Goal: Information Seeking & Learning: Learn about a topic

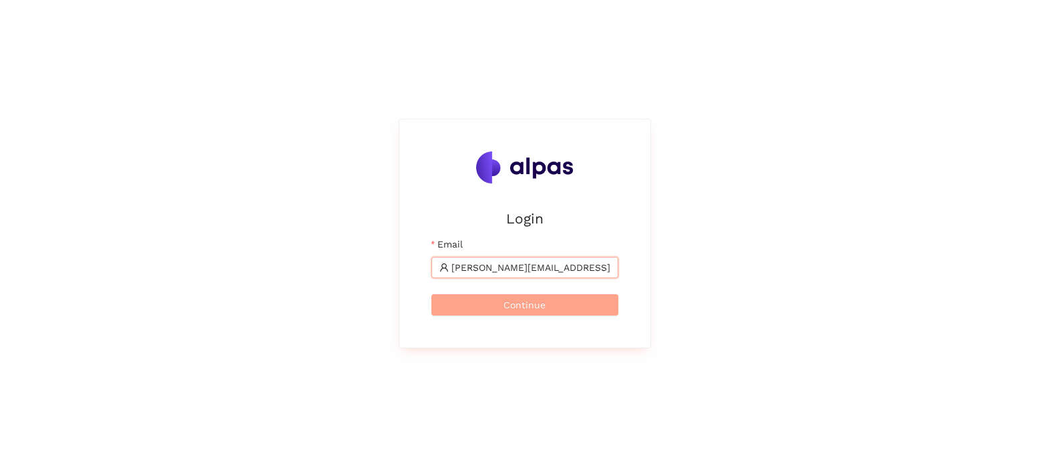
type input "[PERSON_NAME][EMAIL_ADDRESS][PERSON_NAME][PERSON_NAME][DOMAIN_NAME]"
click at [496, 306] on button "Continue" at bounding box center [524, 304] width 187 height 21
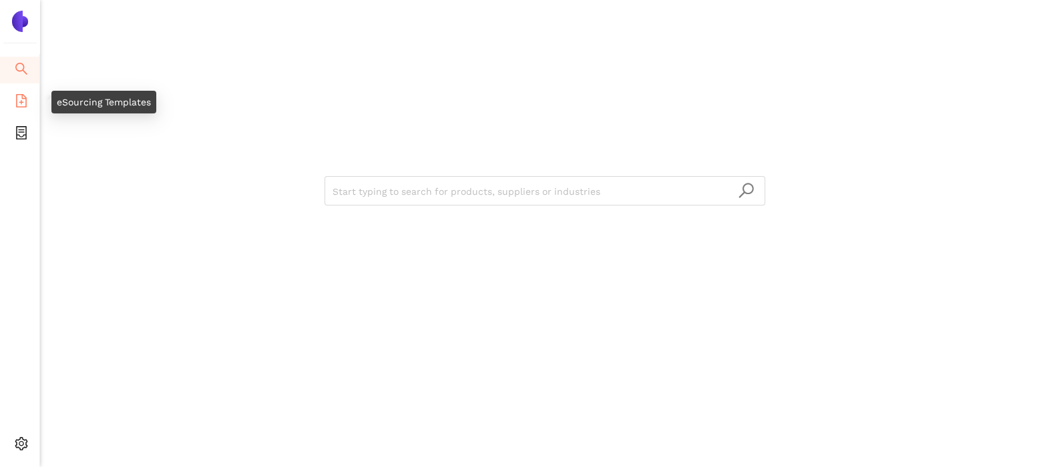
click at [15, 97] on icon "file-add" at bounding box center [21, 100] width 13 height 13
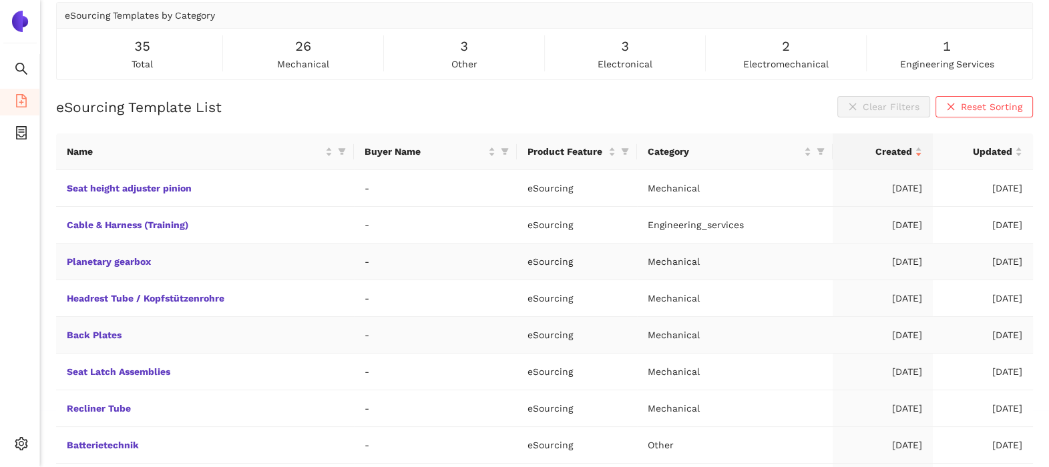
scroll to position [83, 0]
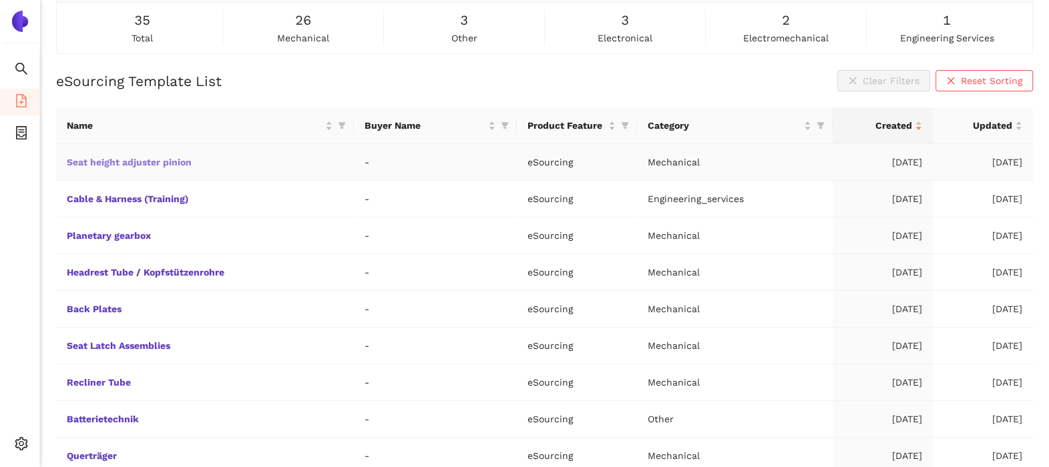
click at [0, 0] on link "Seat height adjuster pinion" at bounding box center [0, 0] width 0 height 0
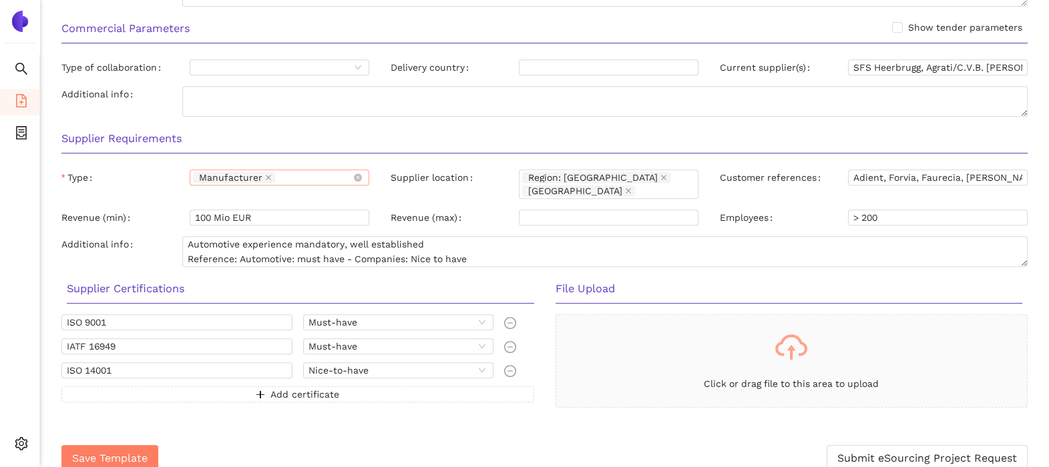
scroll to position [670, 0]
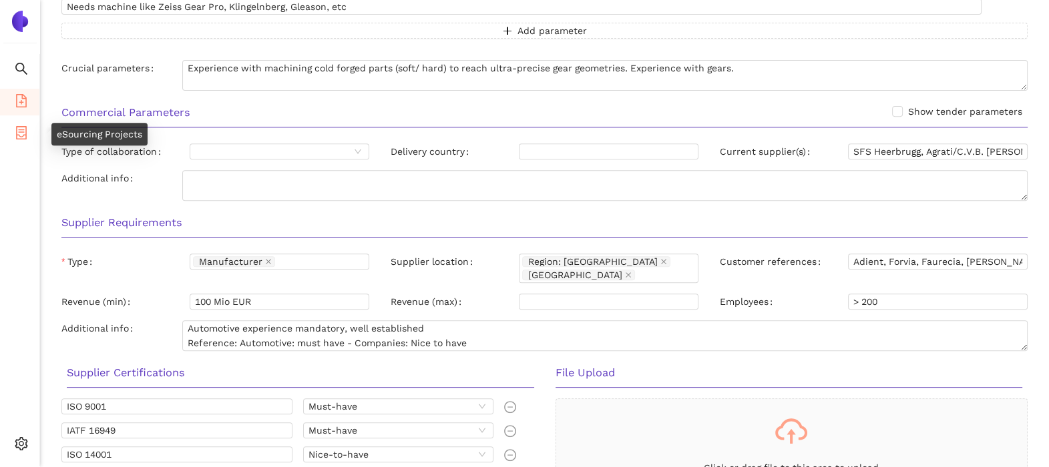
click at [23, 130] on icon "container" at bounding box center [21, 132] width 13 height 13
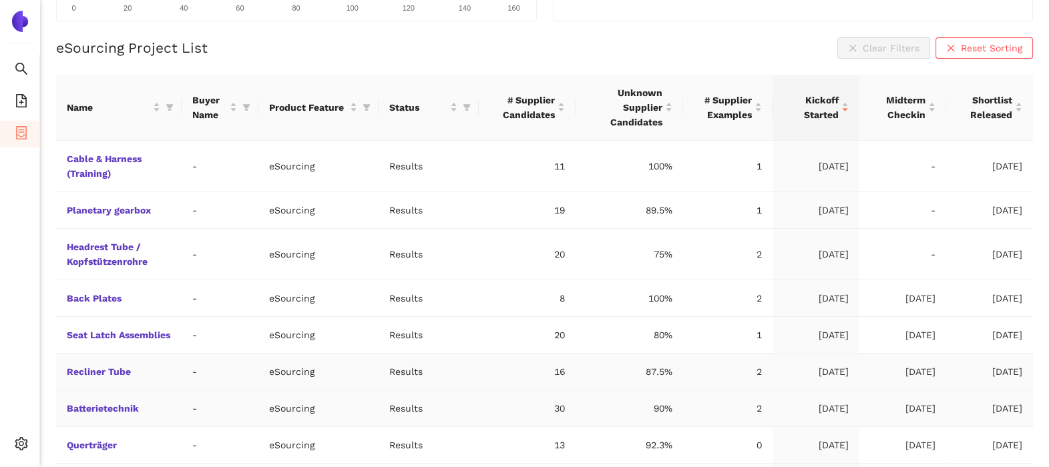
scroll to position [270, 0]
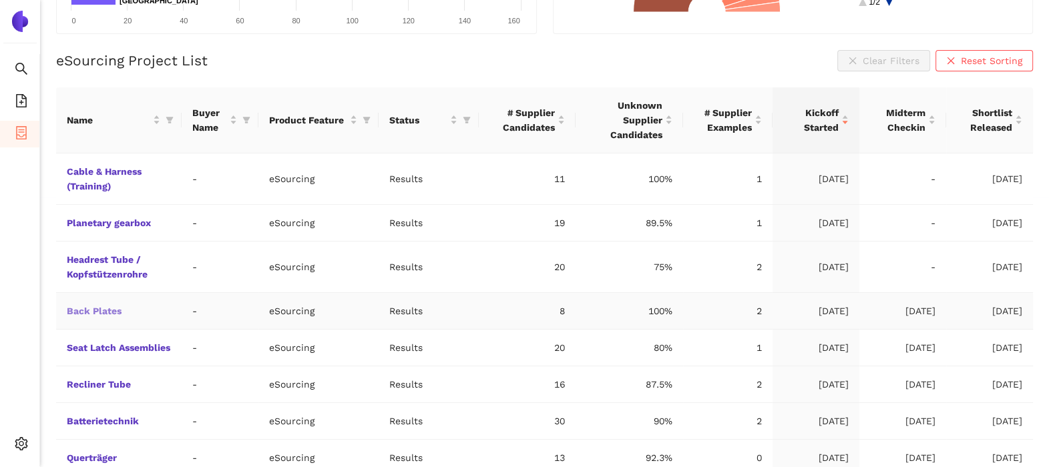
click at [0, 0] on link "Back Plates" at bounding box center [0, 0] width 0 height 0
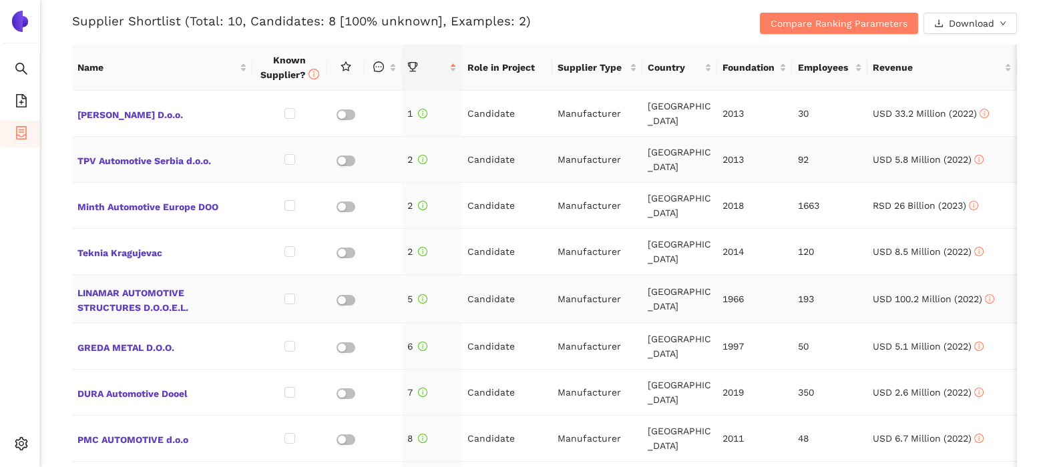
scroll to position [417, 0]
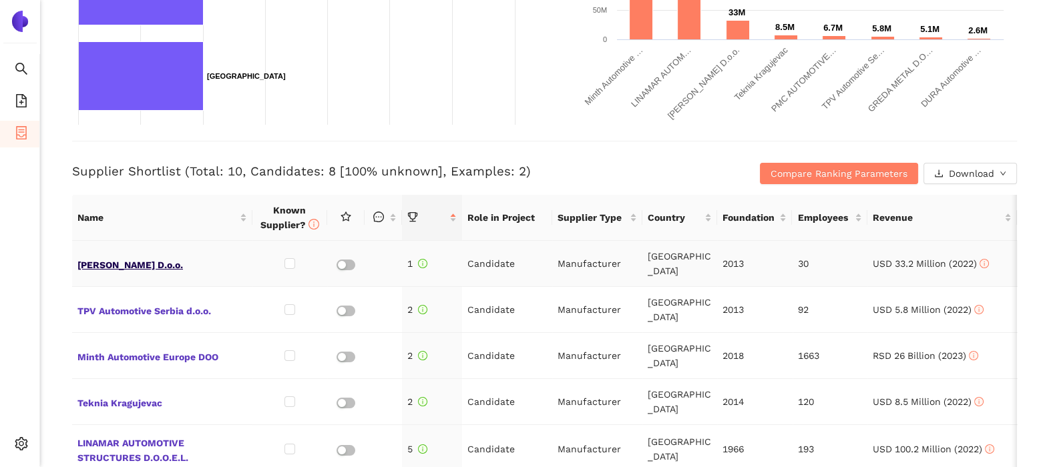
click at [95, 260] on span "Moretto D.o.o." at bounding box center [162, 263] width 170 height 17
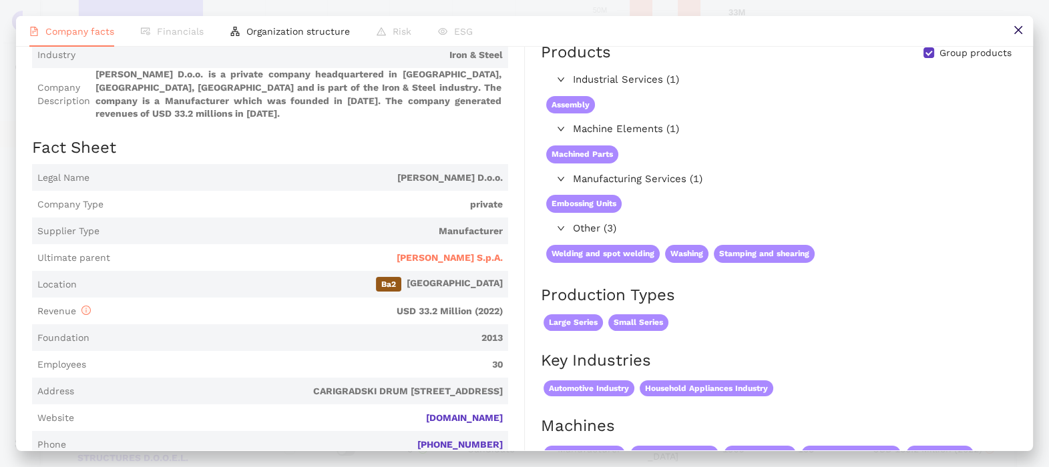
scroll to position [0, 0]
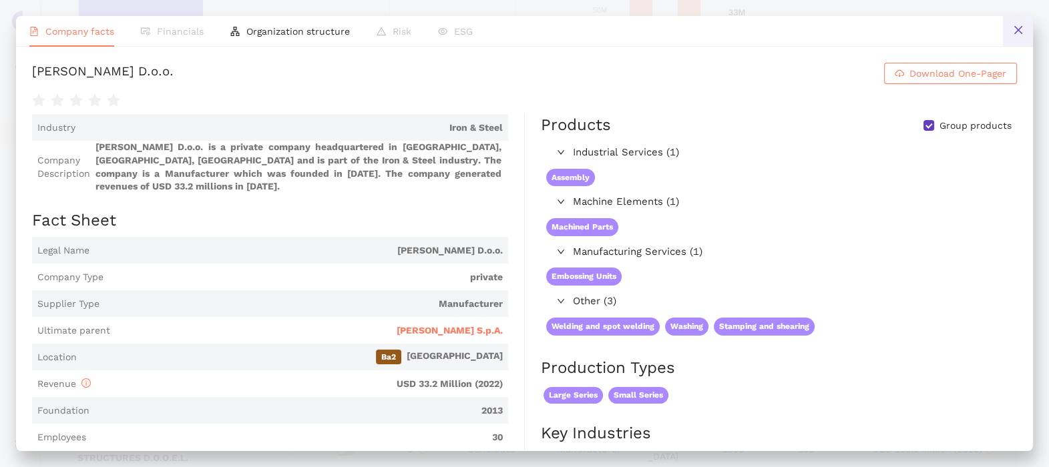
click at [1022, 21] on button at bounding box center [1018, 31] width 30 height 30
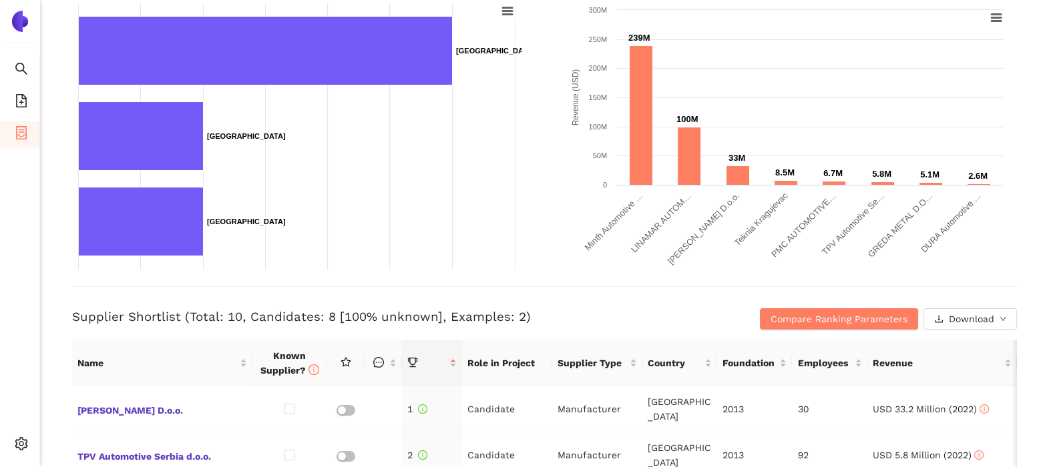
scroll to position [83, 0]
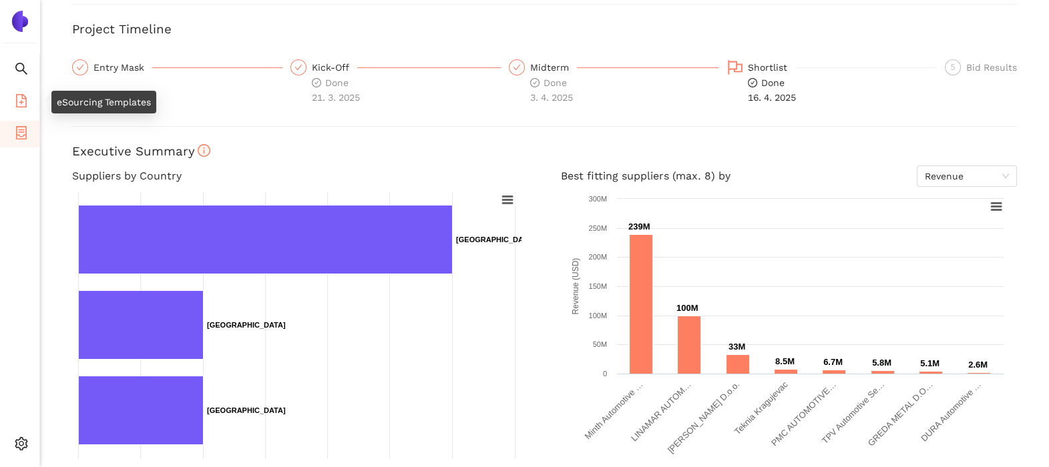
click at [27, 108] on li "eSourcing Templates" at bounding box center [19, 102] width 39 height 27
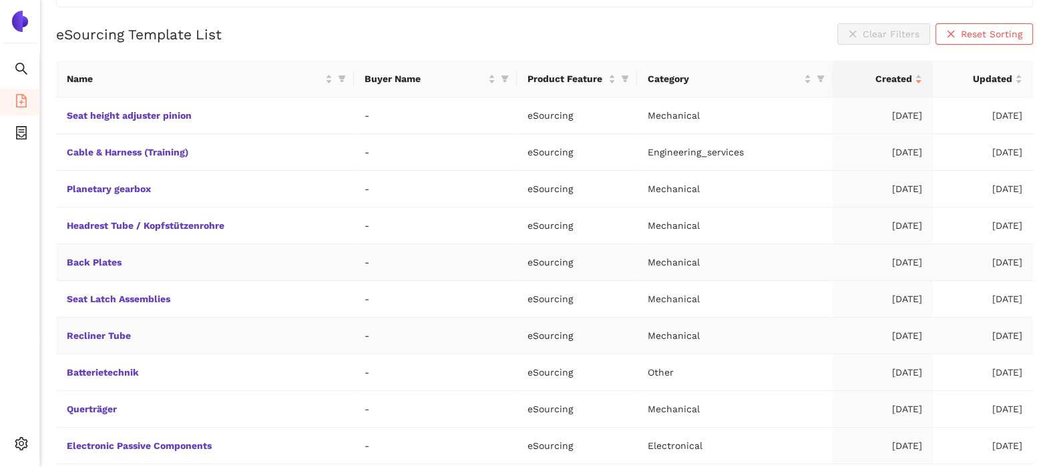
scroll to position [168, 0]
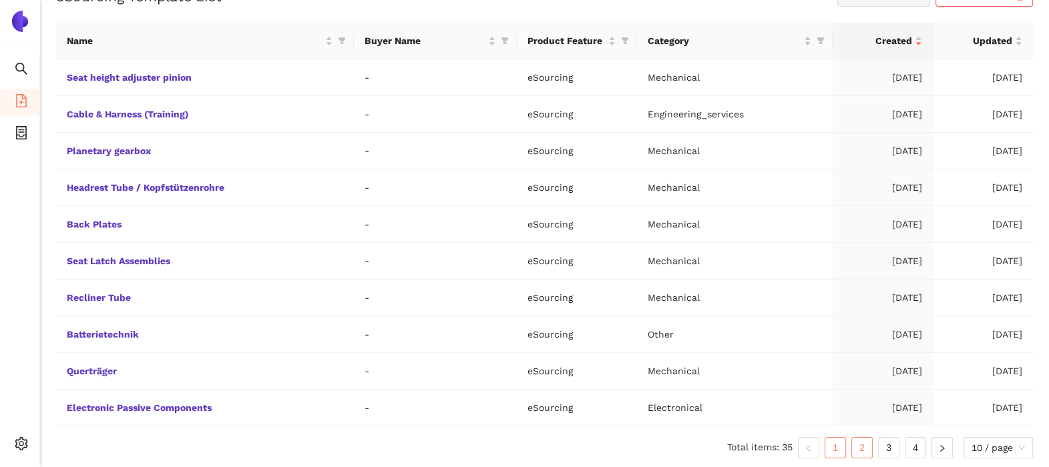
click at [857, 447] on link "2" at bounding box center [862, 448] width 20 height 20
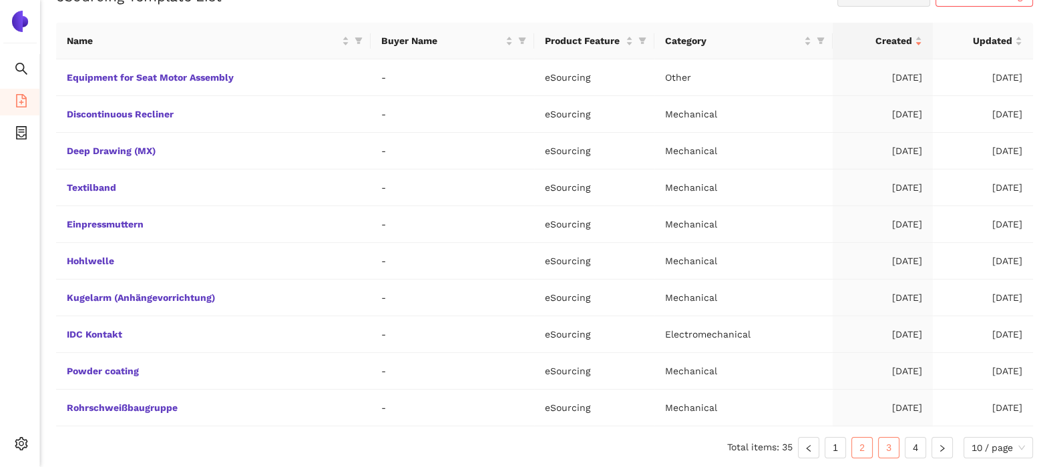
click at [888, 453] on link "3" at bounding box center [889, 448] width 20 height 20
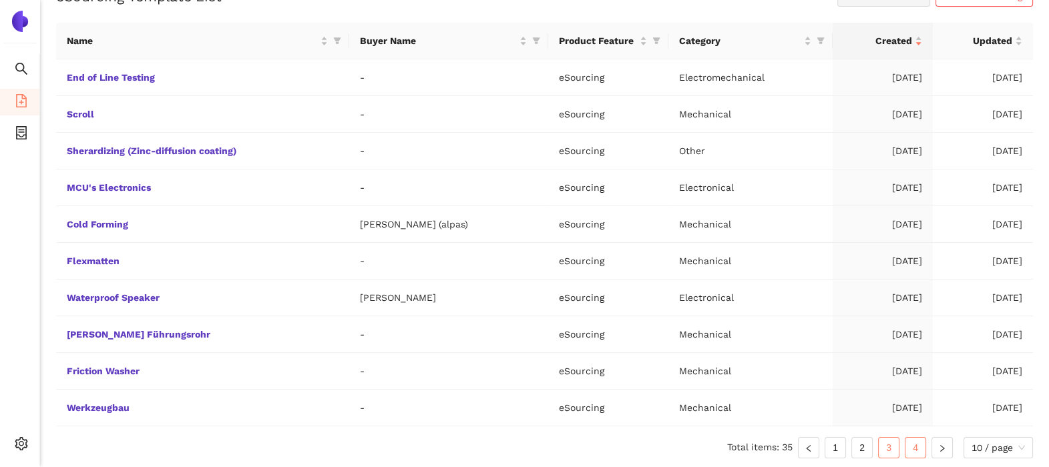
click at [909, 449] on link "4" at bounding box center [916, 448] width 20 height 20
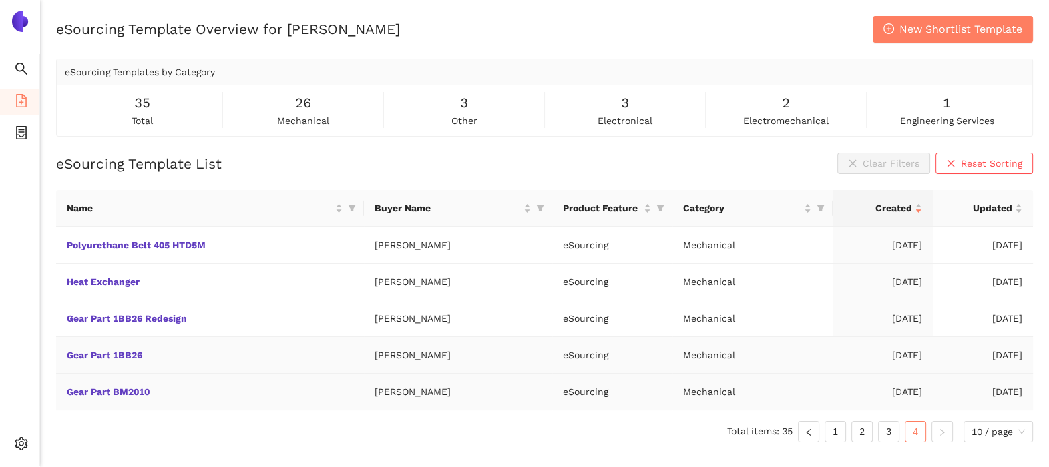
scroll to position [16, 0]
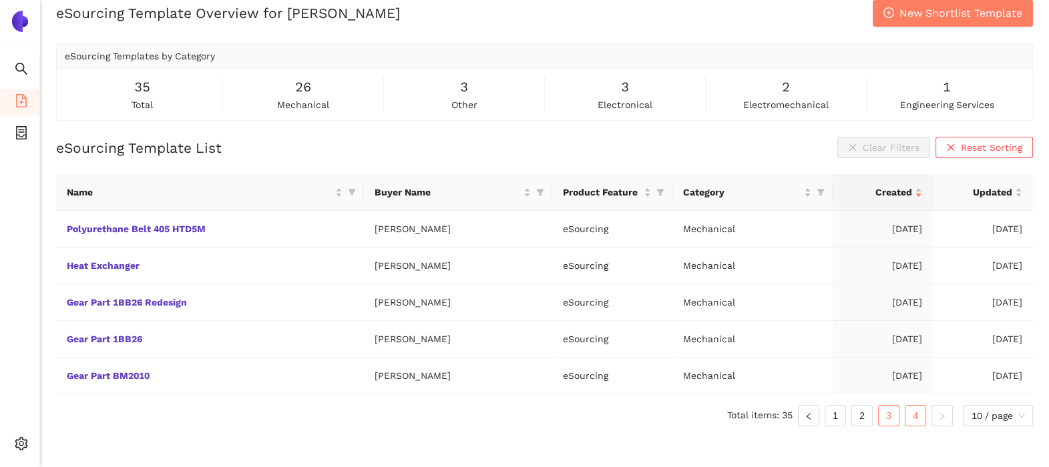
click at [889, 414] on link "3" at bounding box center [889, 416] width 20 height 20
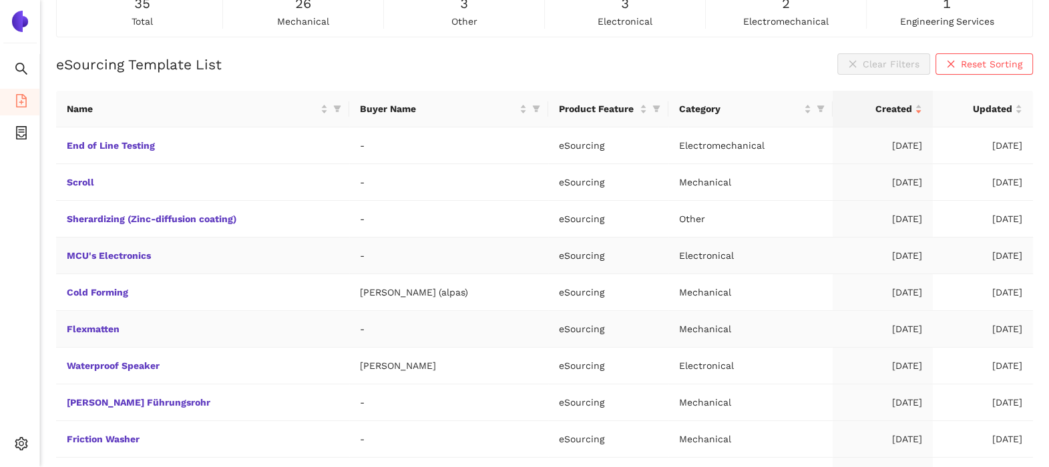
scroll to position [168, 0]
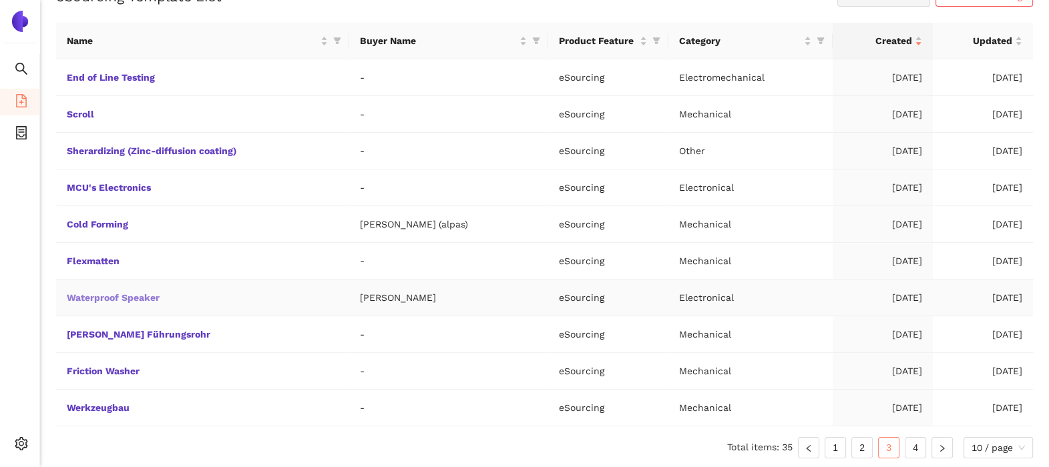
click at [0, 0] on link "Waterproof Speaker" at bounding box center [0, 0] width 0 height 0
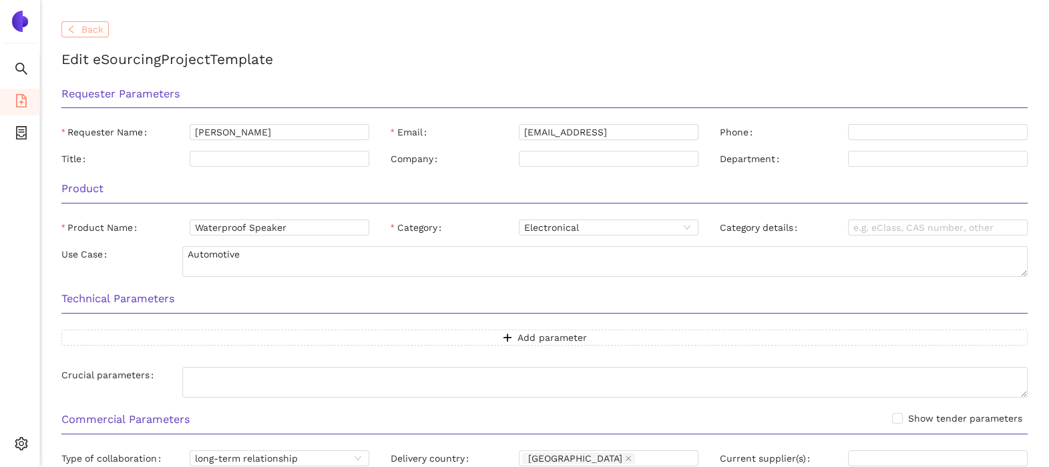
click at [80, 21] on button "Back" at bounding box center [84, 29] width 47 height 16
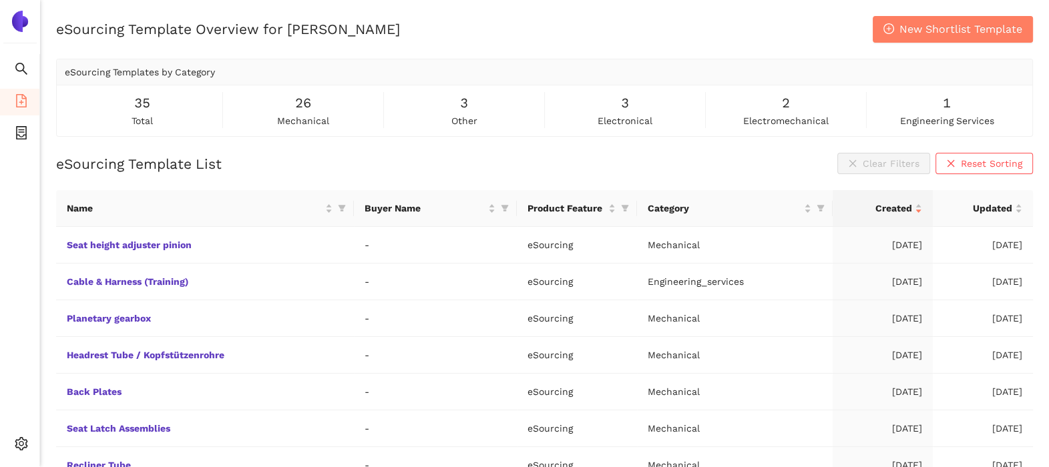
scroll to position [168, 0]
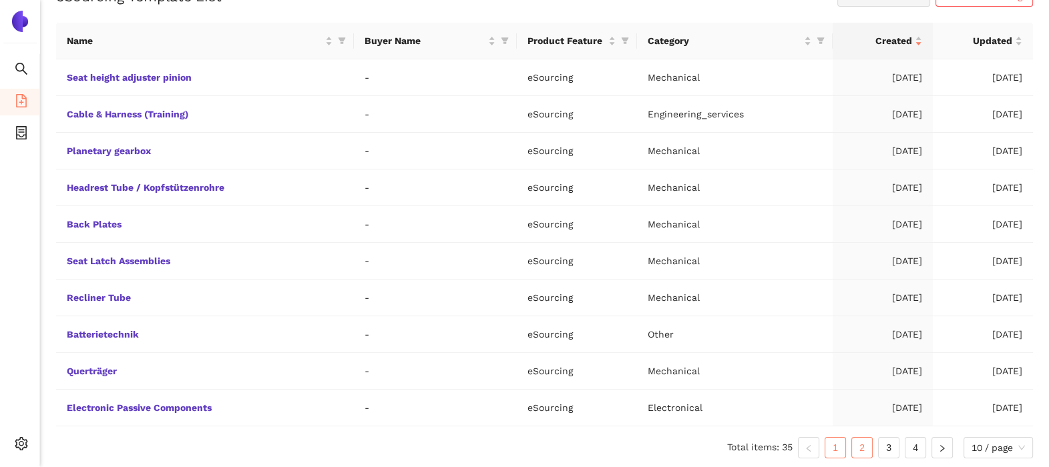
click at [861, 449] on link "2" at bounding box center [862, 448] width 20 height 20
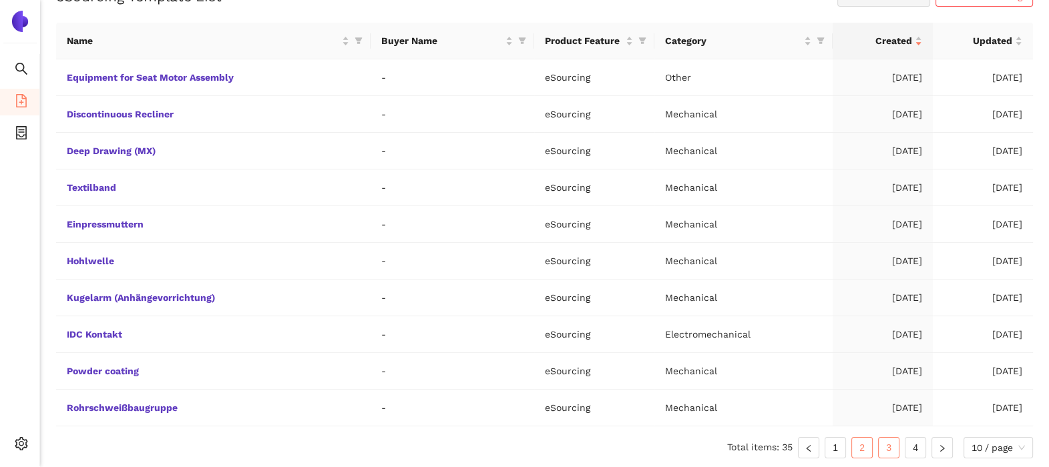
click at [892, 455] on link "3" at bounding box center [889, 448] width 20 height 20
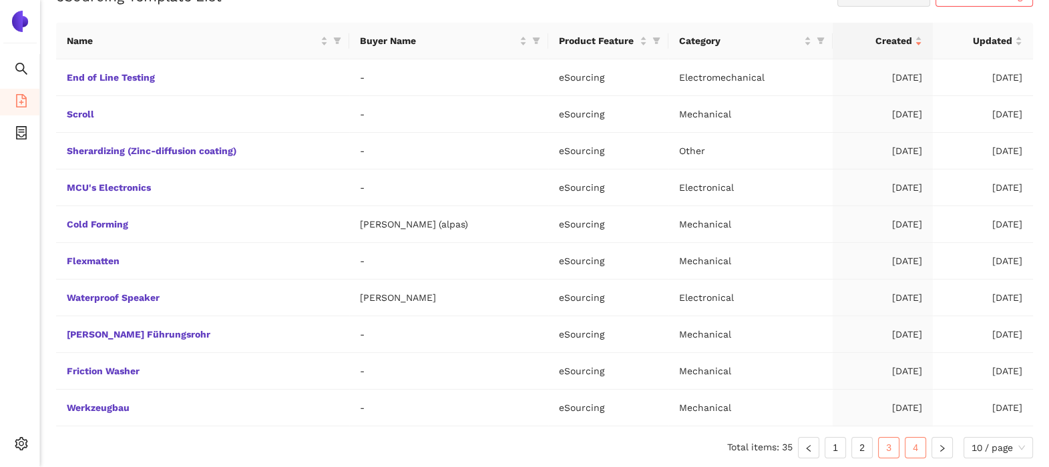
click at [908, 447] on link "4" at bounding box center [916, 448] width 20 height 20
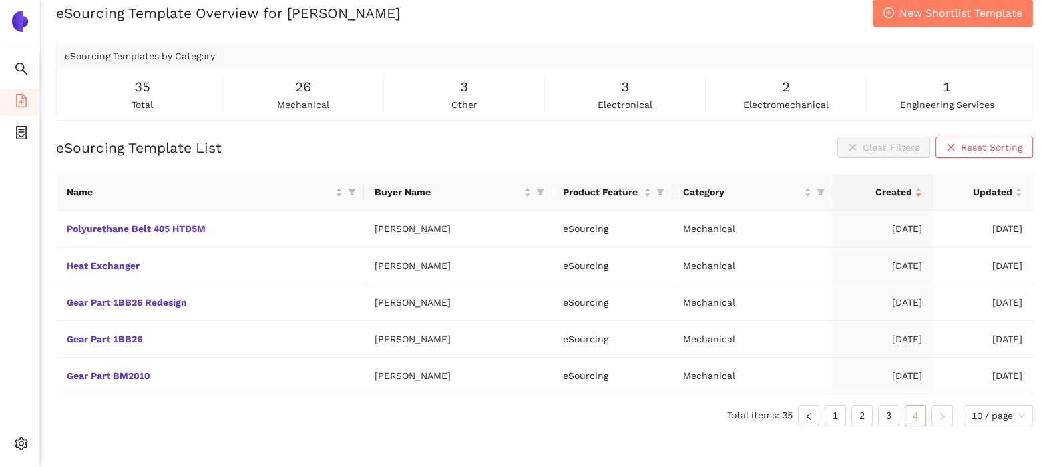
scroll to position [16, 0]
